Goal: Task Accomplishment & Management: Use online tool/utility

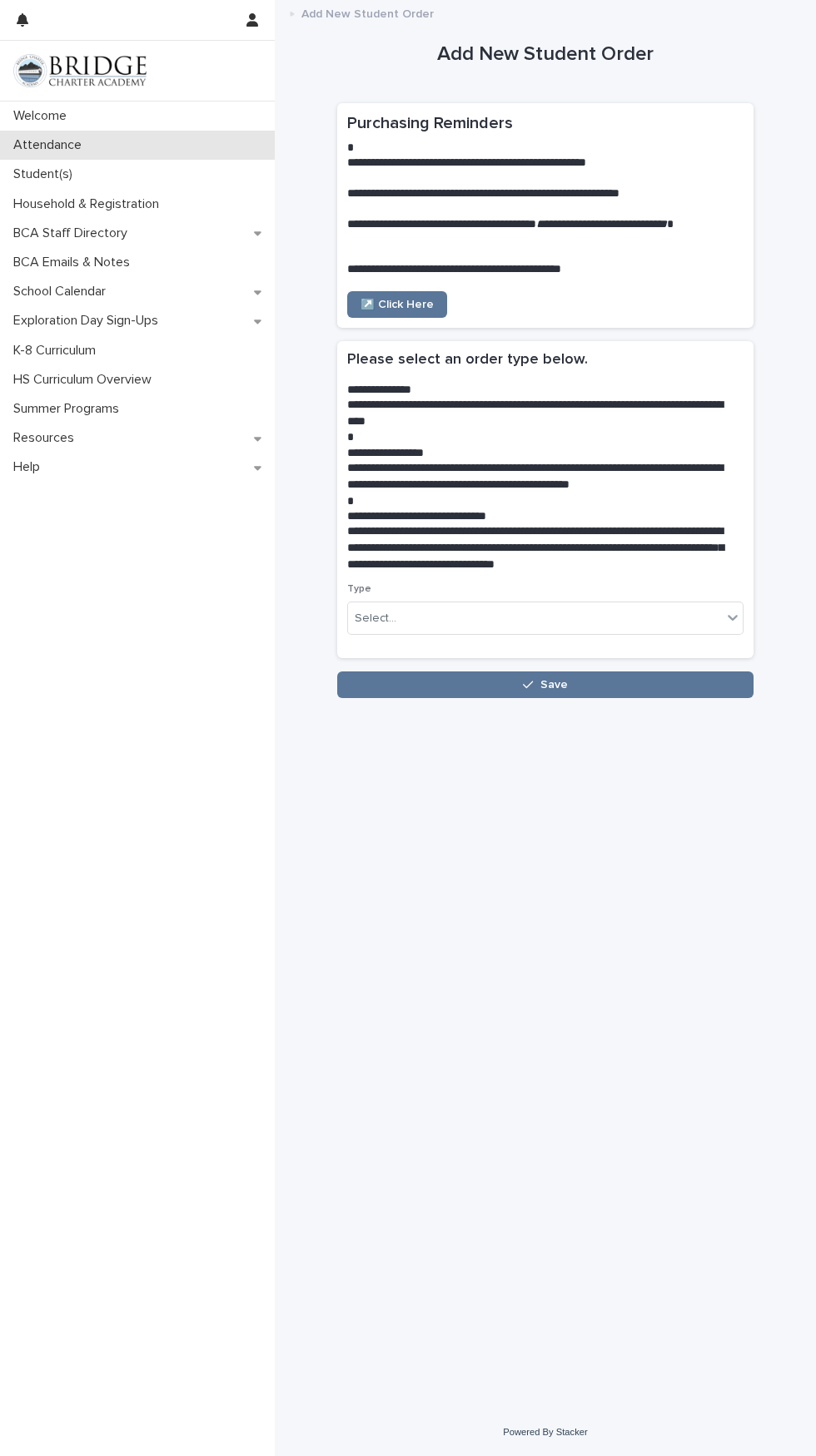
click at [98, 142] on div "Attendance" at bounding box center [137, 146] width 275 height 30
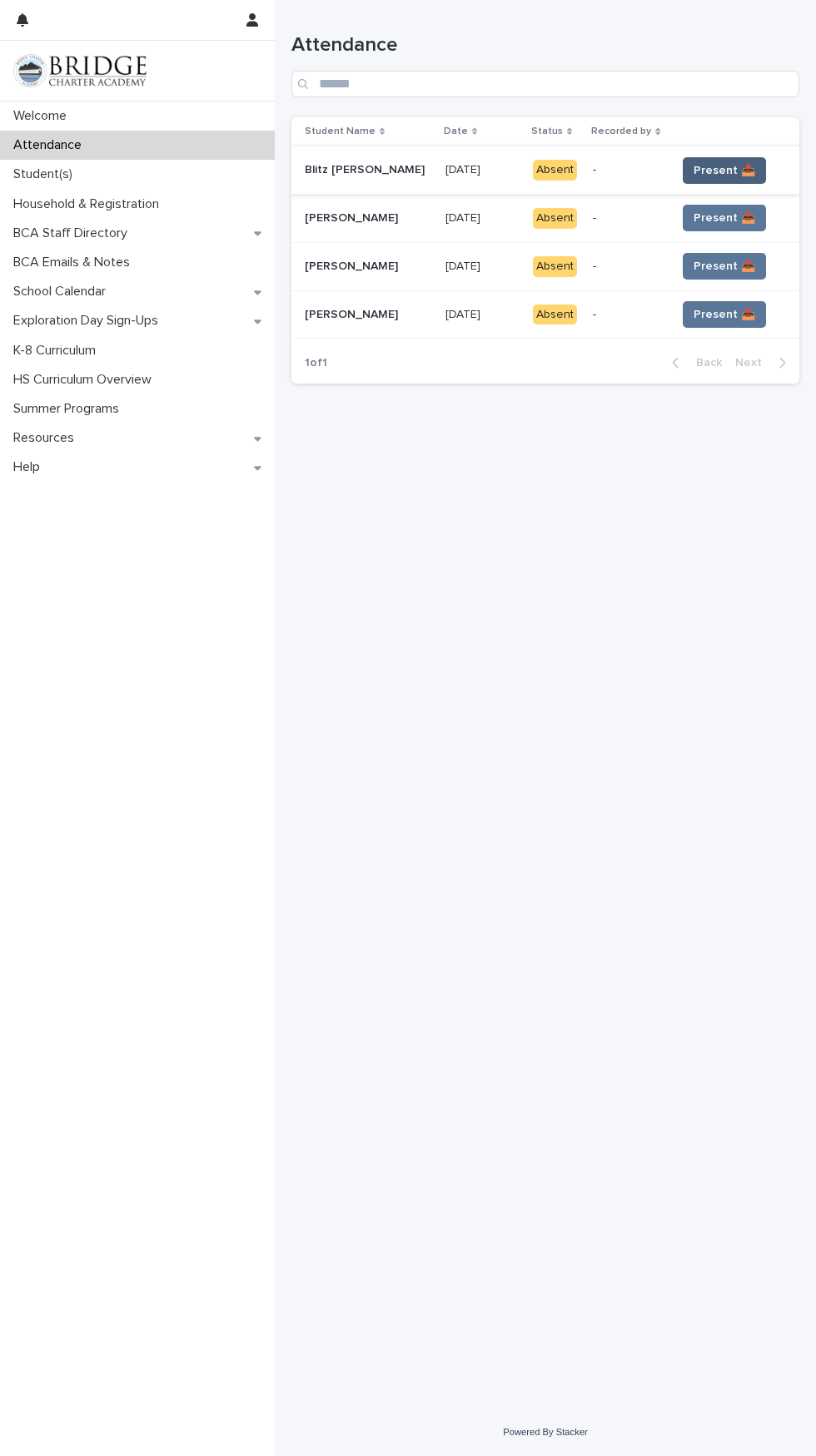
click at [739, 159] on button "Present 📥" at bounding box center [724, 171] width 83 height 27
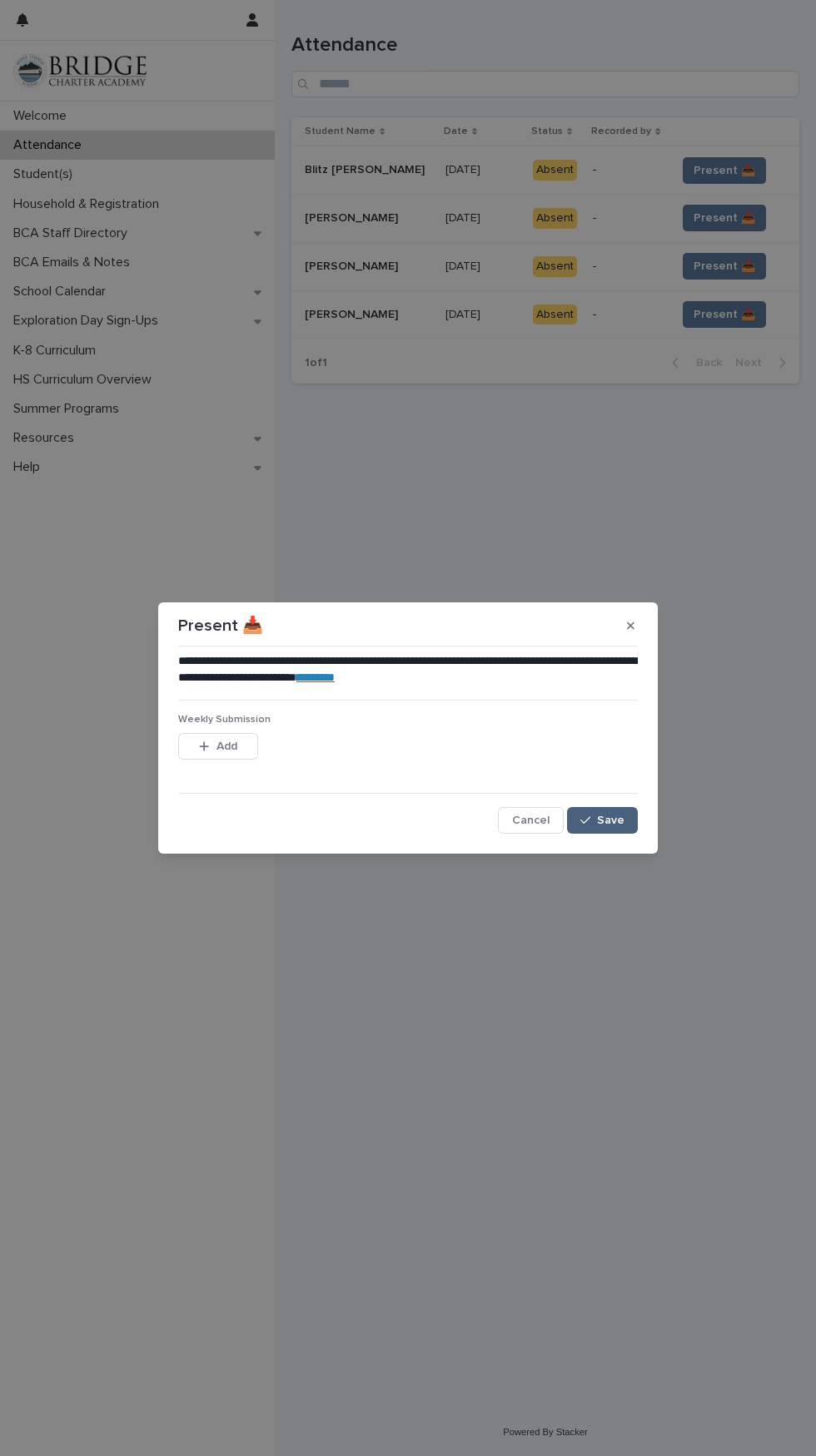
click at [628, 820] on button "Save" at bounding box center [602, 820] width 71 height 27
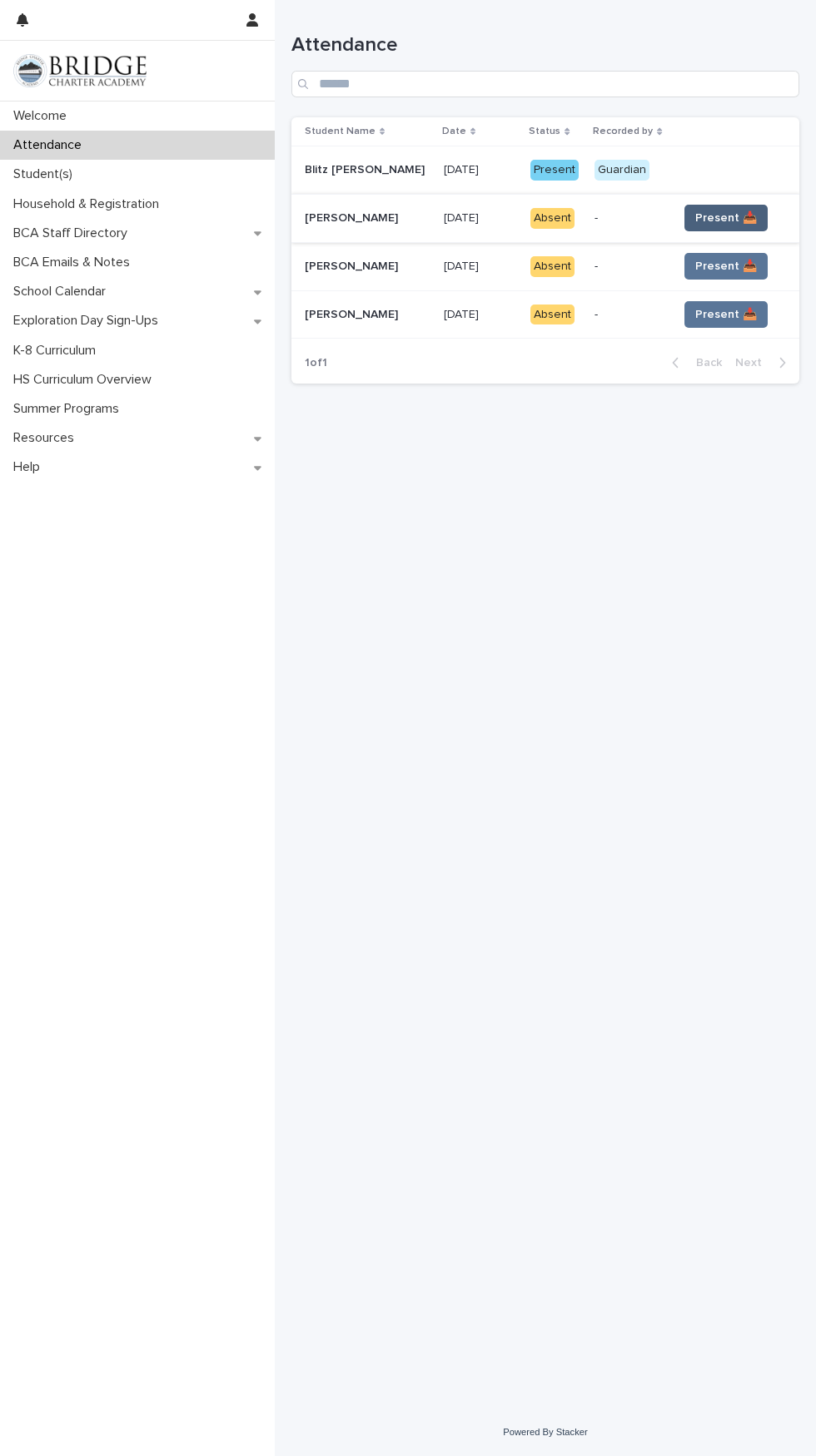
click at [721, 219] on span "Present 📥" at bounding box center [726, 218] width 62 height 17
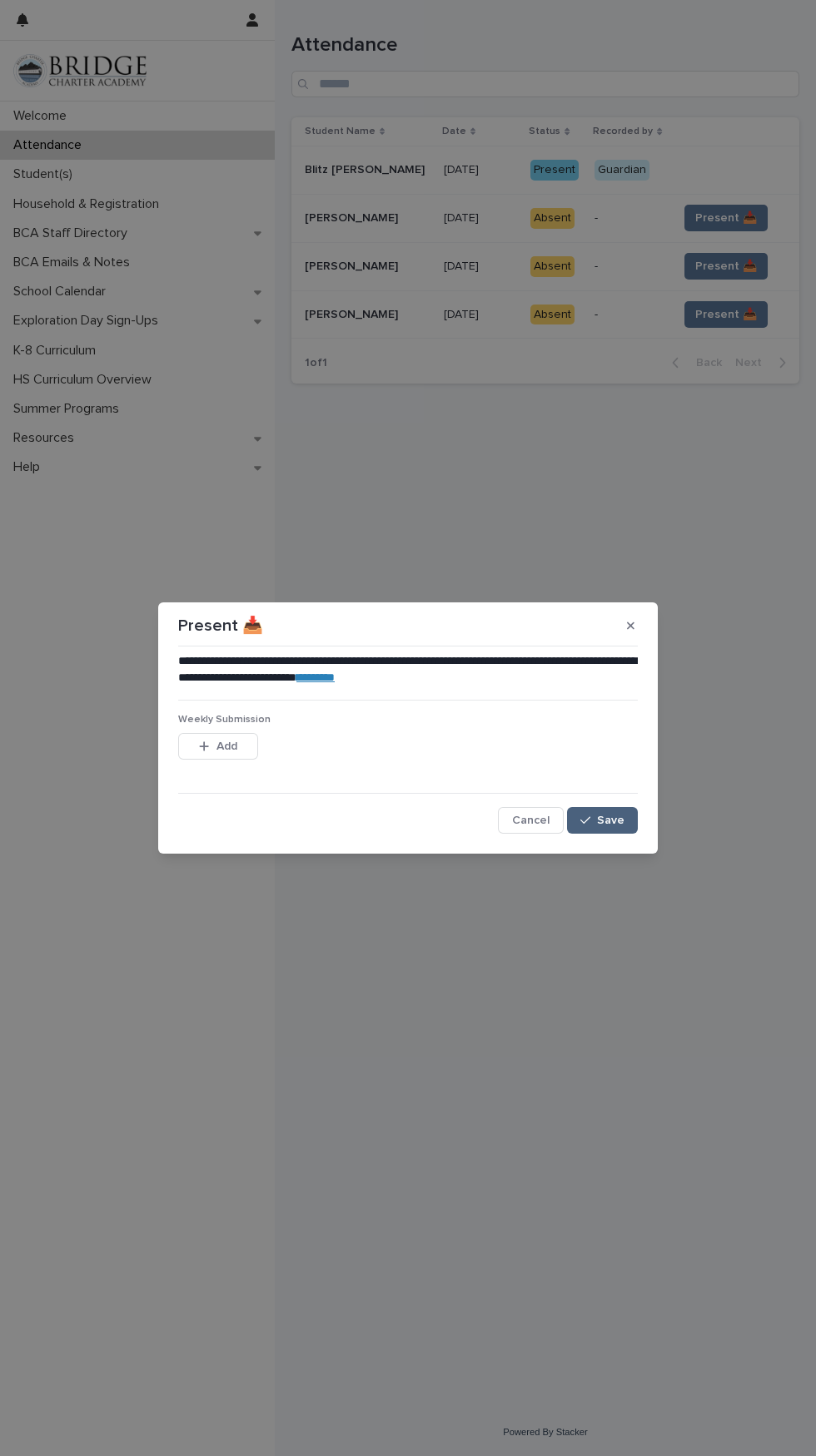
click at [620, 822] on span "Save" at bounding box center [610, 821] width 28 height 12
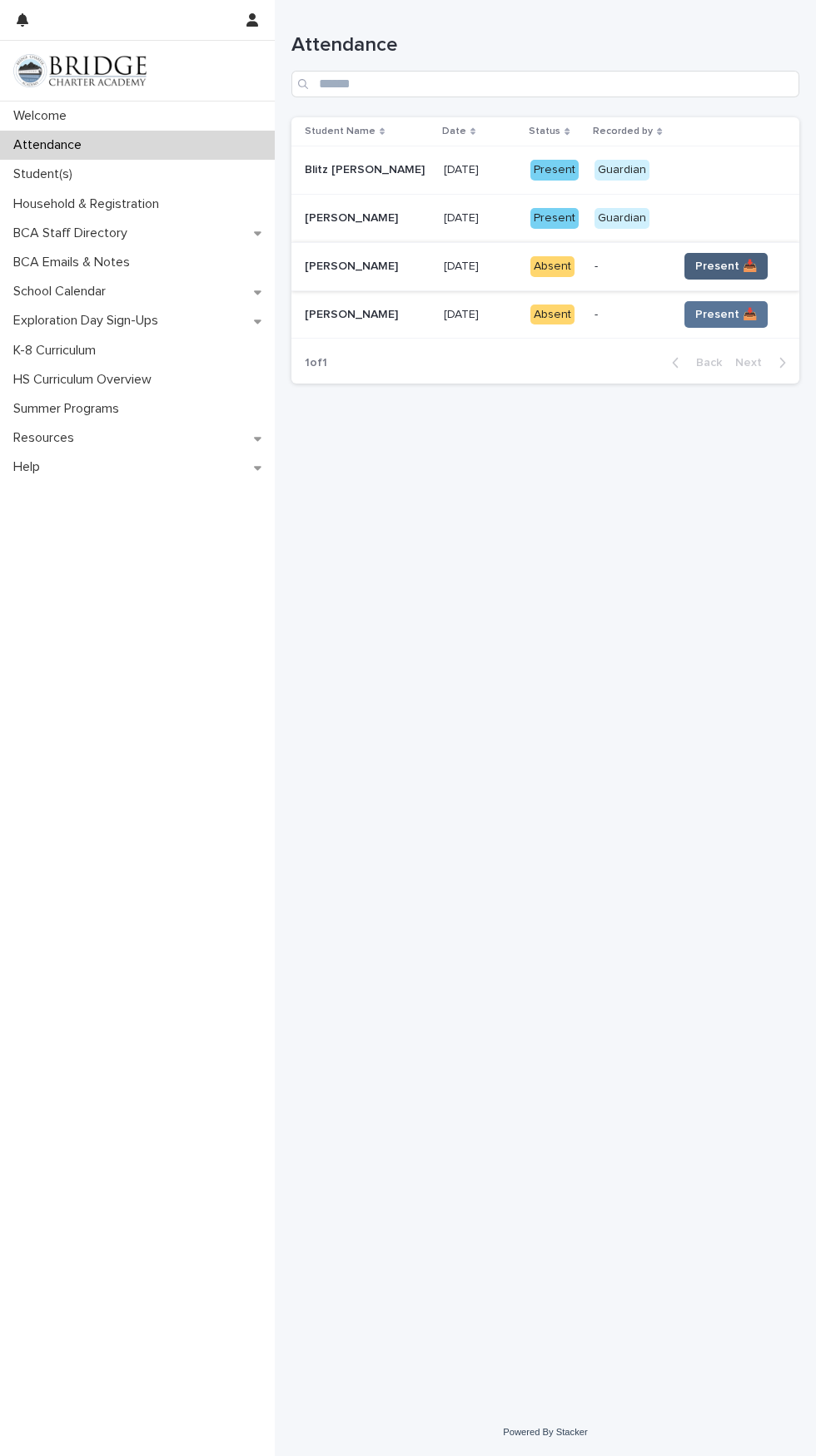
click at [741, 264] on button "Present 📥" at bounding box center [726, 266] width 83 height 27
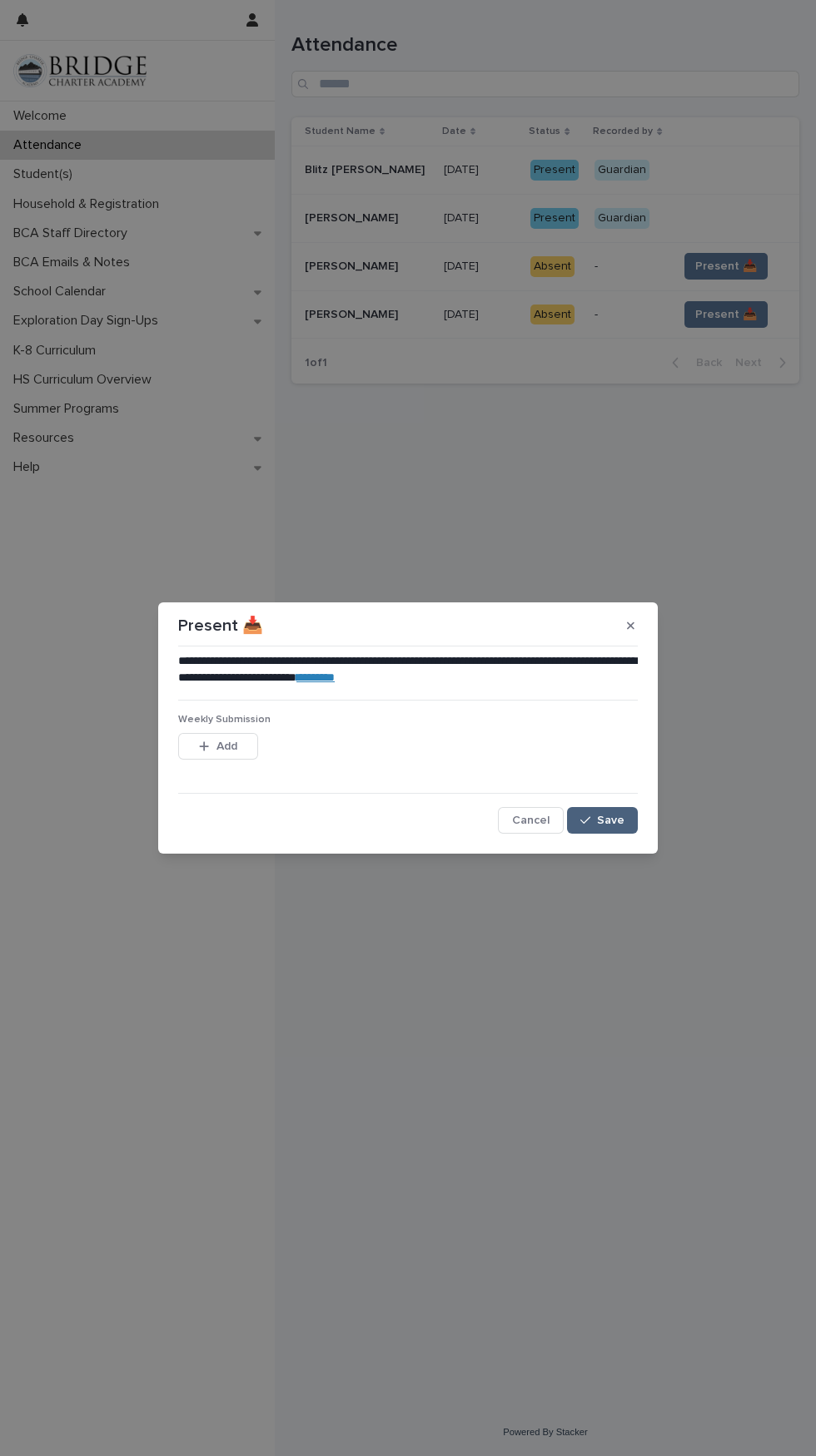
click at [631, 816] on button "Save" at bounding box center [602, 820] width 71 height 27
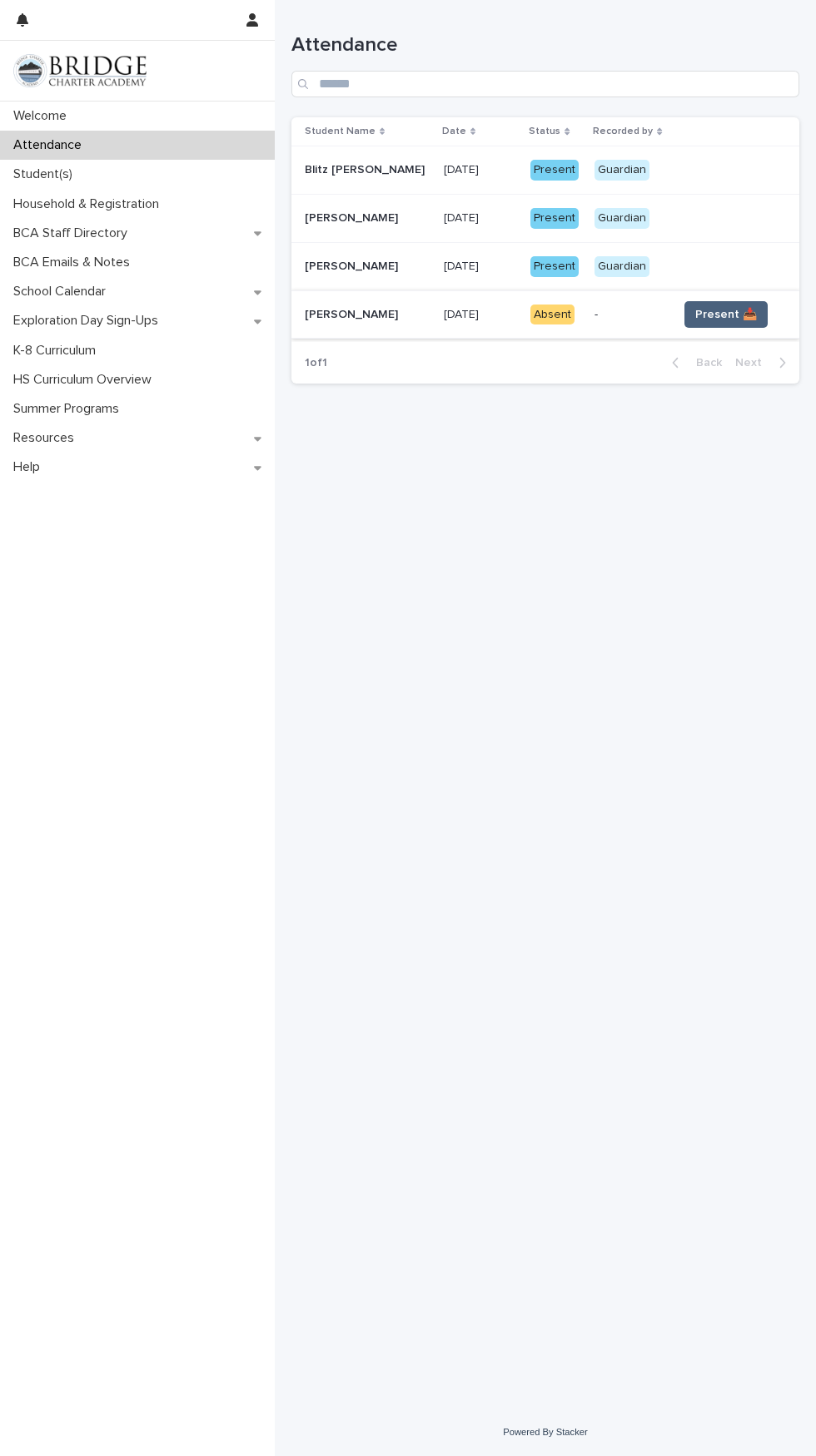
click at [744, 312] on button "Present 📥" at bounding box center [726, 314] width 83 height 27
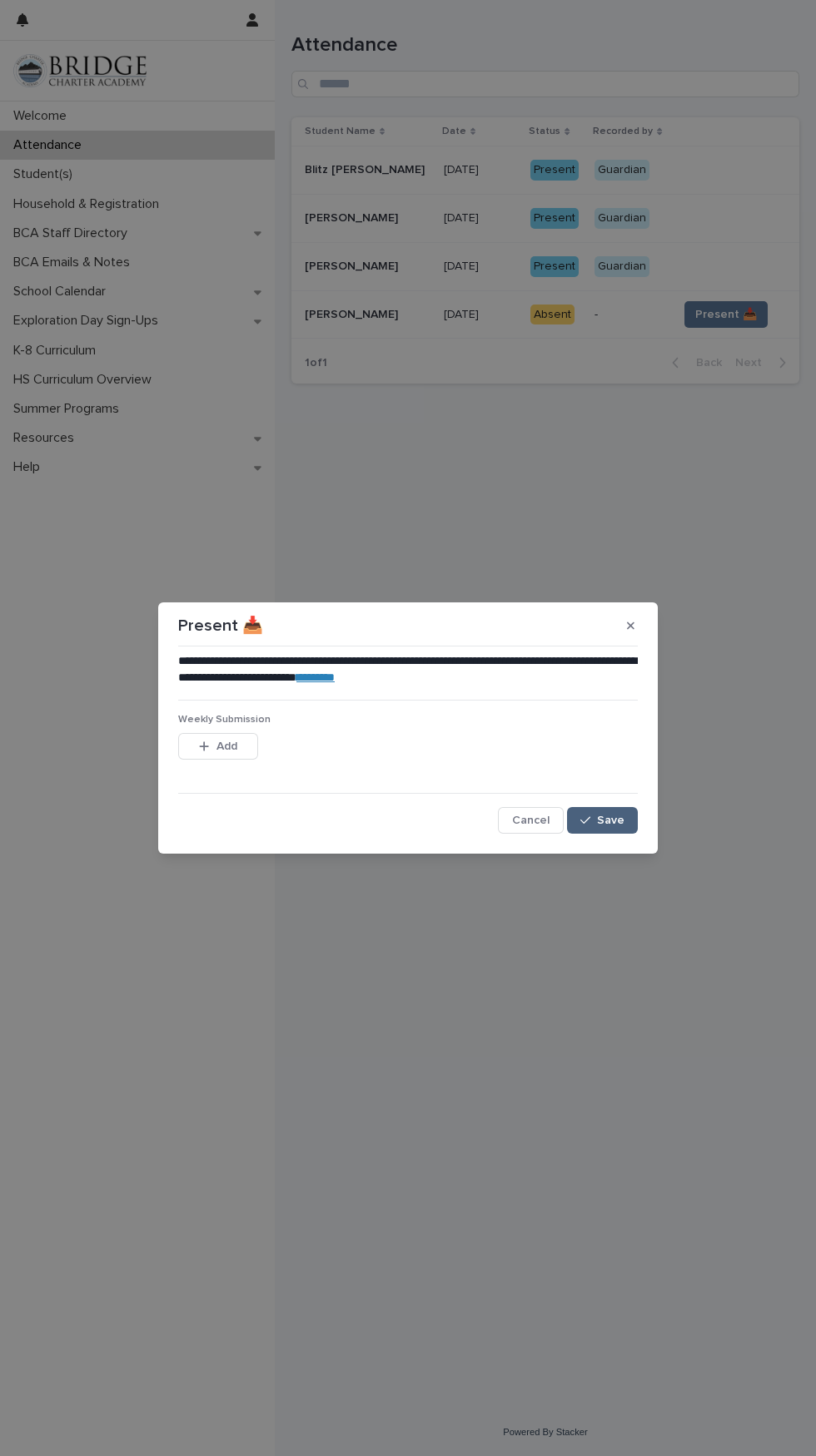
click at [614, 812] on button "Save" at bounding box center [602, 820] width 71 height 27
